Goal: Task Accomplishment & Management: Manage account settings

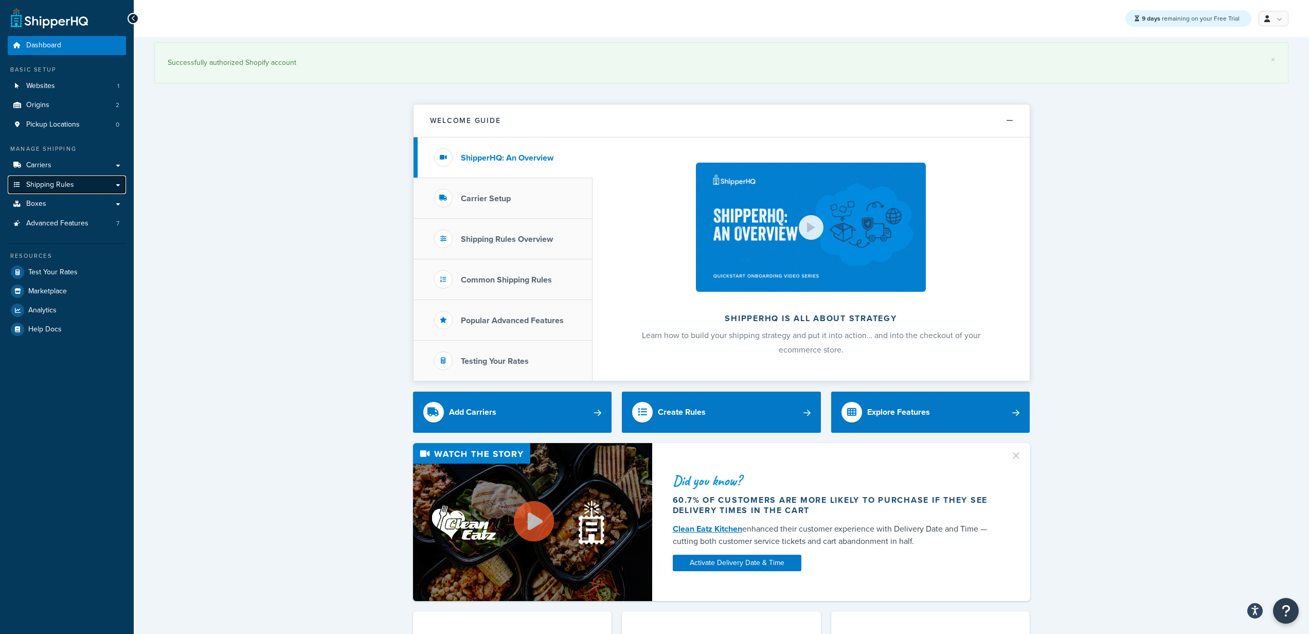
click at [65, 175] on link "Shipping Rules" at bounding box center [67, 184] width 118 height 19
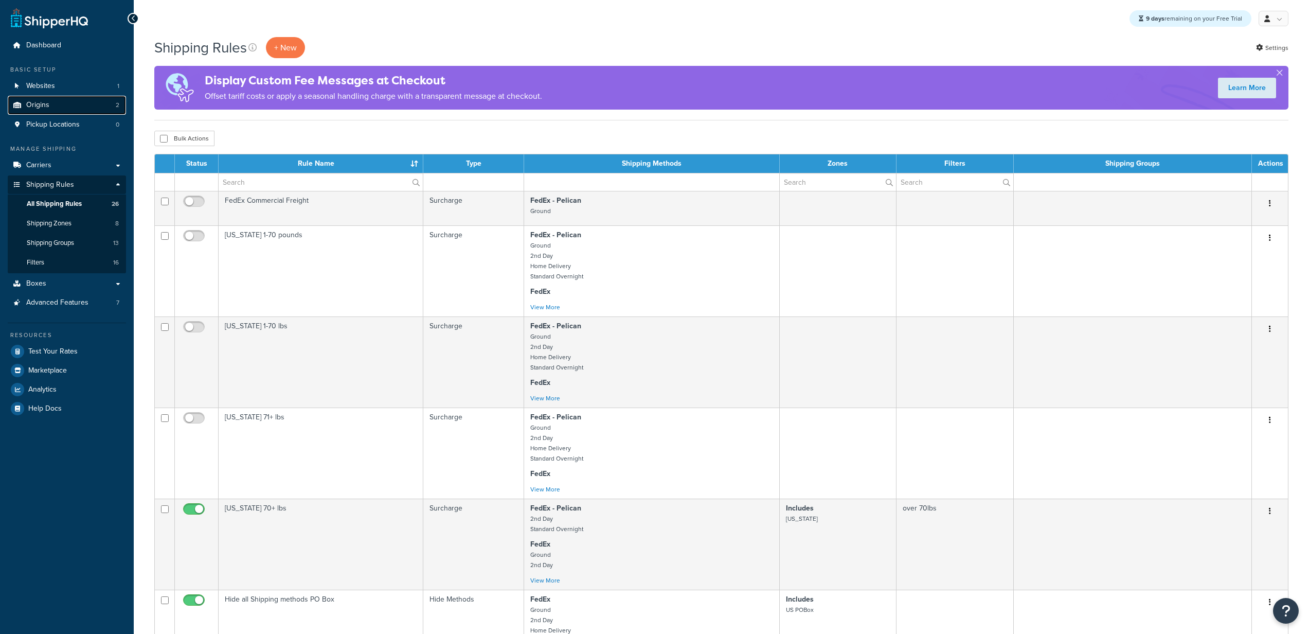
click at [91, 109] on link "Origins 2" at bounding box center [67, 105] width 118 height 19
